Goal: Transaction & Acquisition: Book appointment/travel/reservation

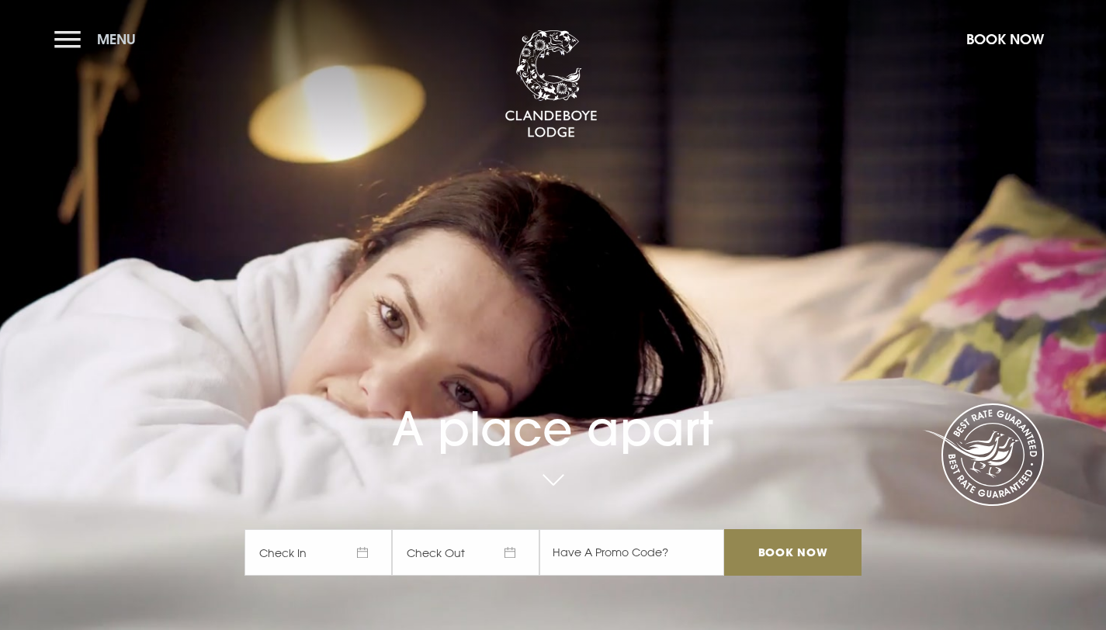
click at [81, 36] on button "Menu" at bounding box center [98, 39] width 89 height 33
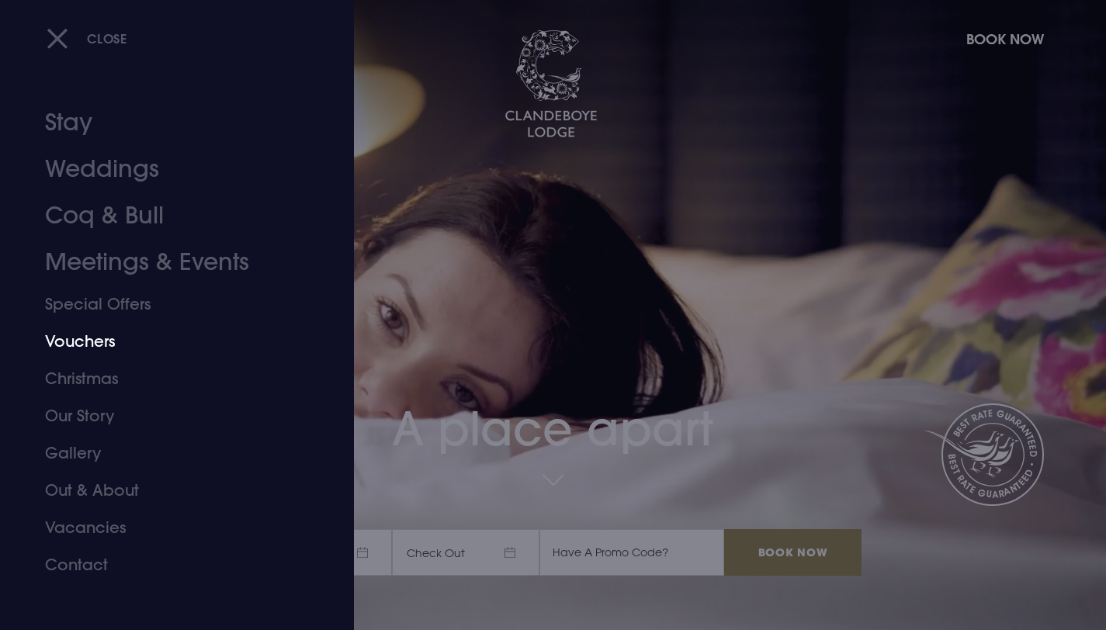
click at [99, 306] on link "Special Offers" at bounding box center [167, 304] width 245 height 37
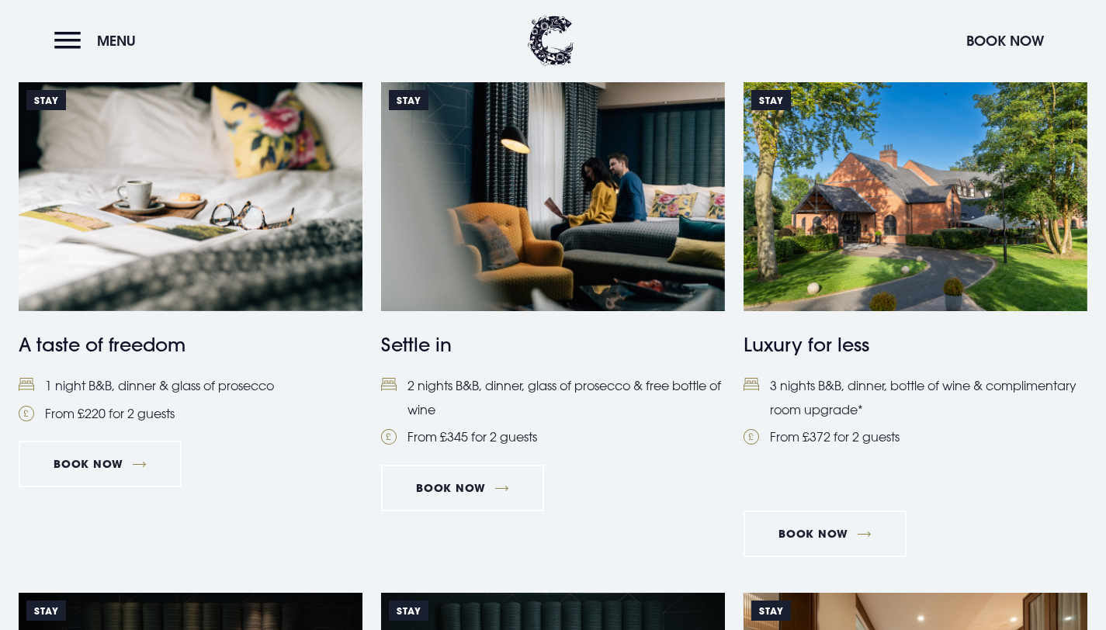
scroll to position [620, 0]
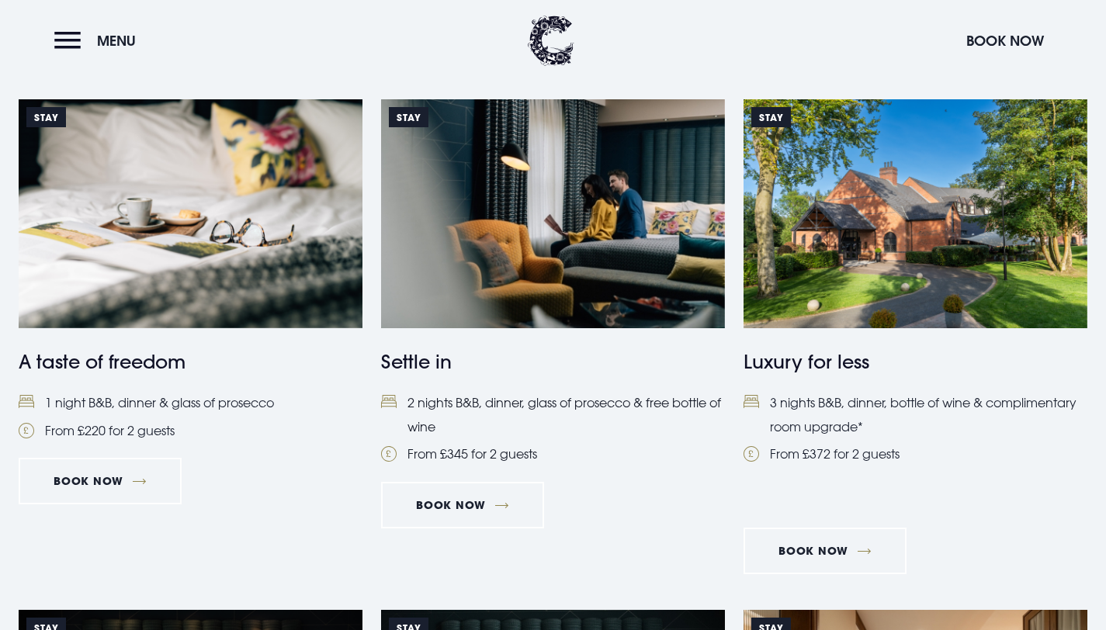
click at [462, 226] on img at bounding box center [553, 213] width 344 height 229
click at [478, 517] on link "Book Now" at bounding box center [462, 505] width 163 height 47
